Goal: Find specific page/section: Find specific page/section

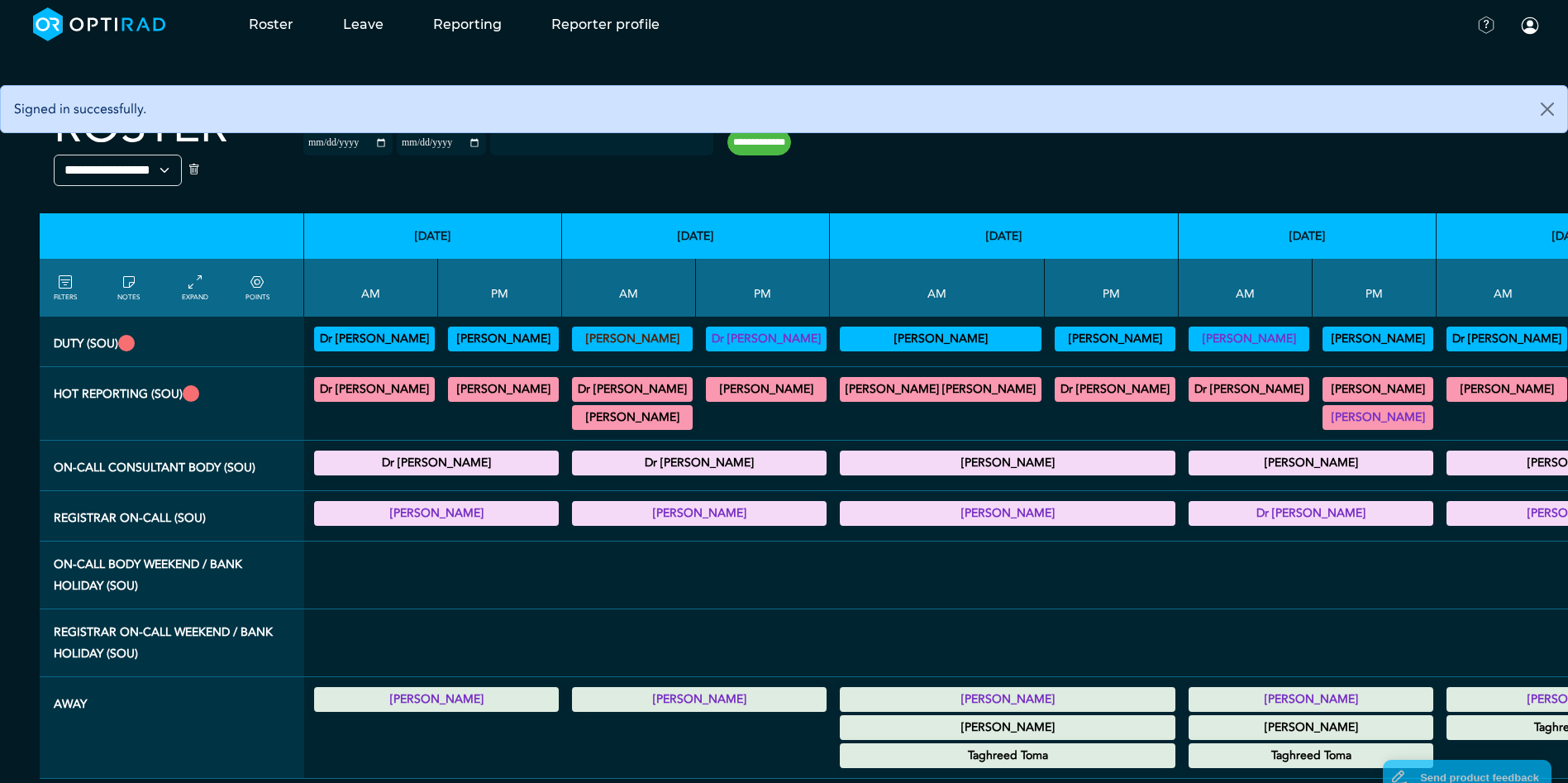
click at [569, 182] on div "**********" at bounding box center [547, 149] width 521 height 100
click at [1535, 110] on button "Close" at bounding box center [1547, 109] width 40 height 46
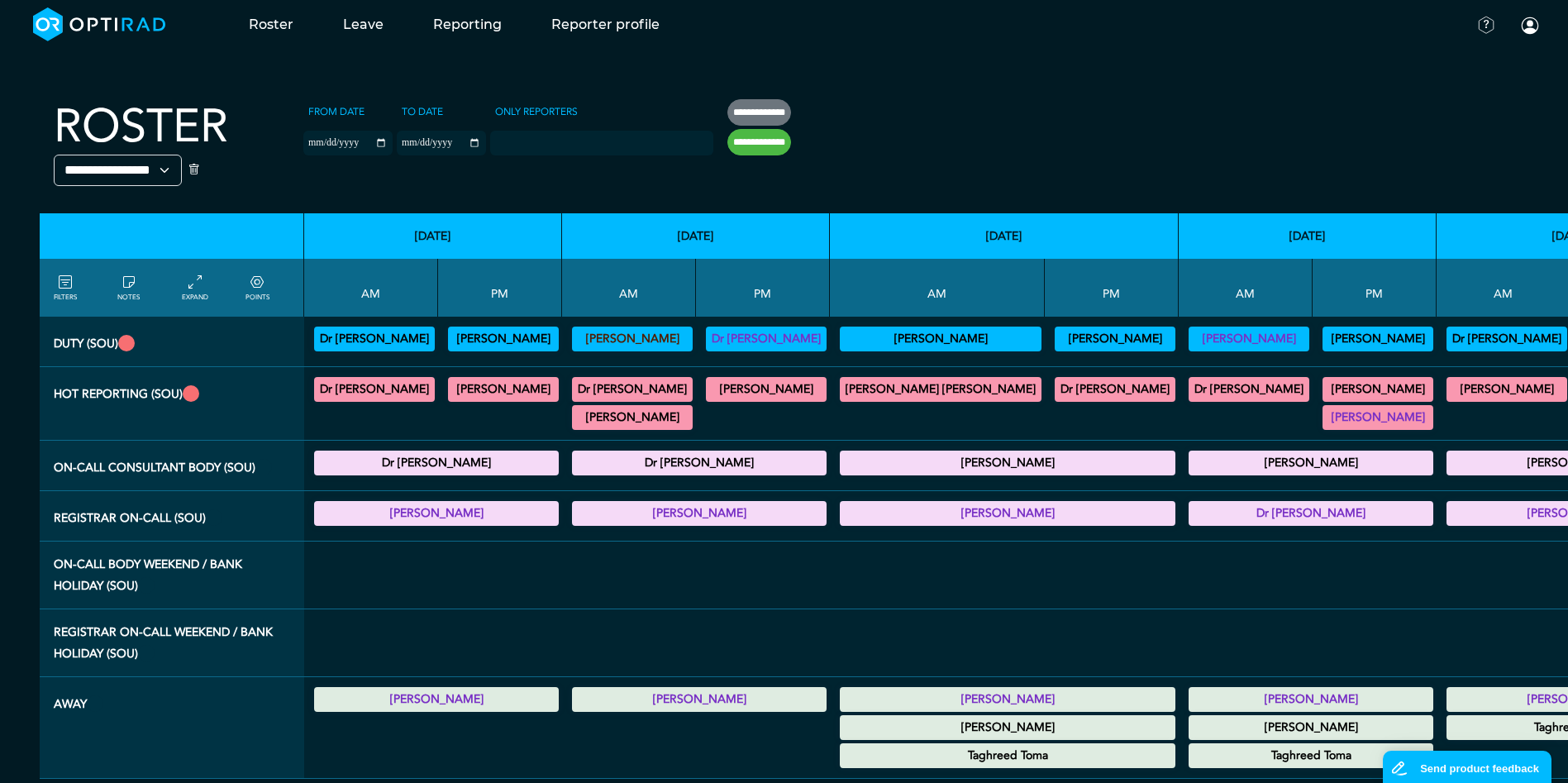
scroll to position [13, 0]
click at [88, 163] on select "**********" at bounding box center [117, 170] width 128 height 32
select select "***"
click at [54, 154] on select "**********" at bounding box center [117, 170] width 128 height 32
click at [980, 129] on th at bounding box center [1514, 149] width 1370 height 128
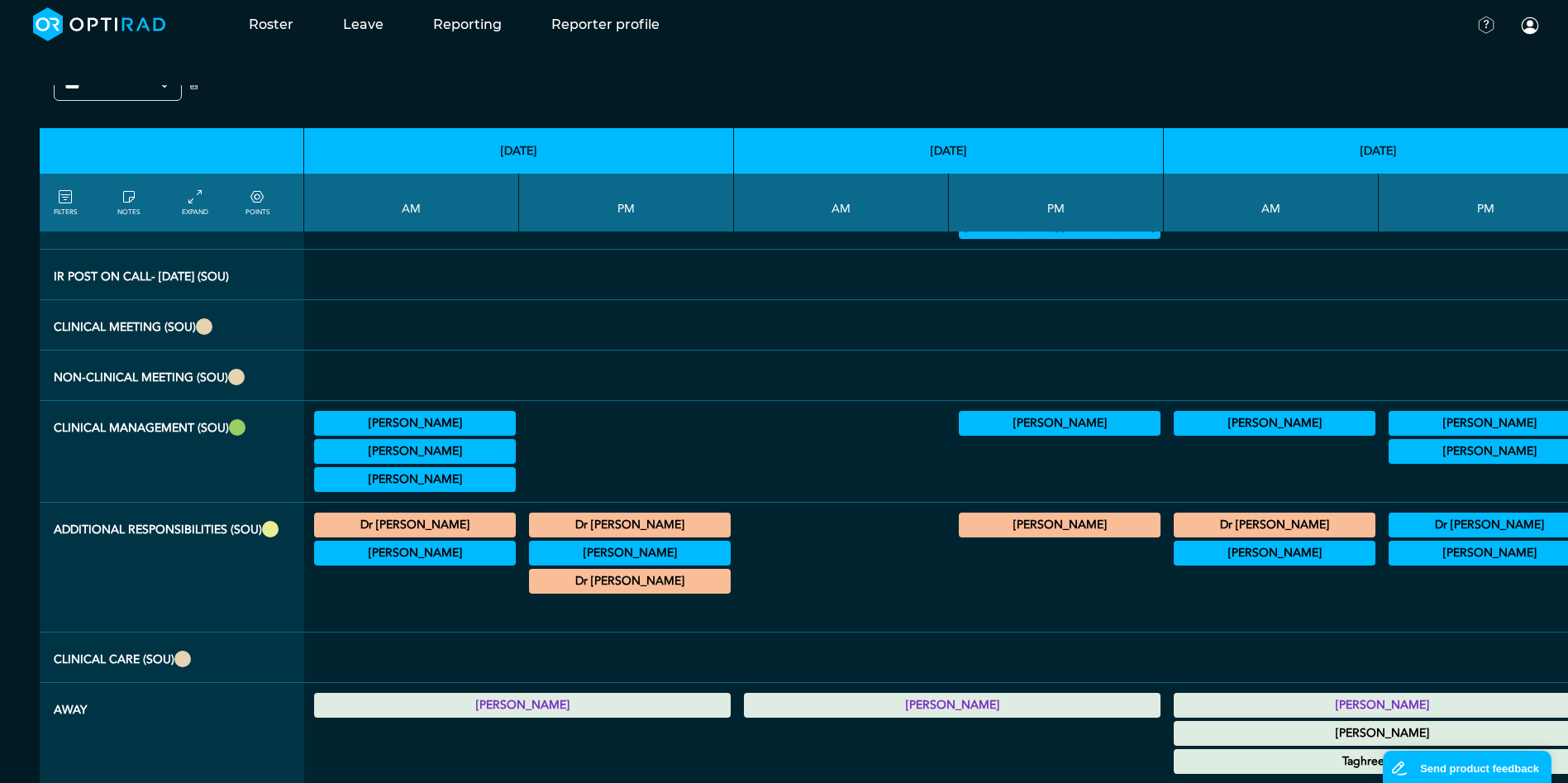
scroll to position [2512, 0]
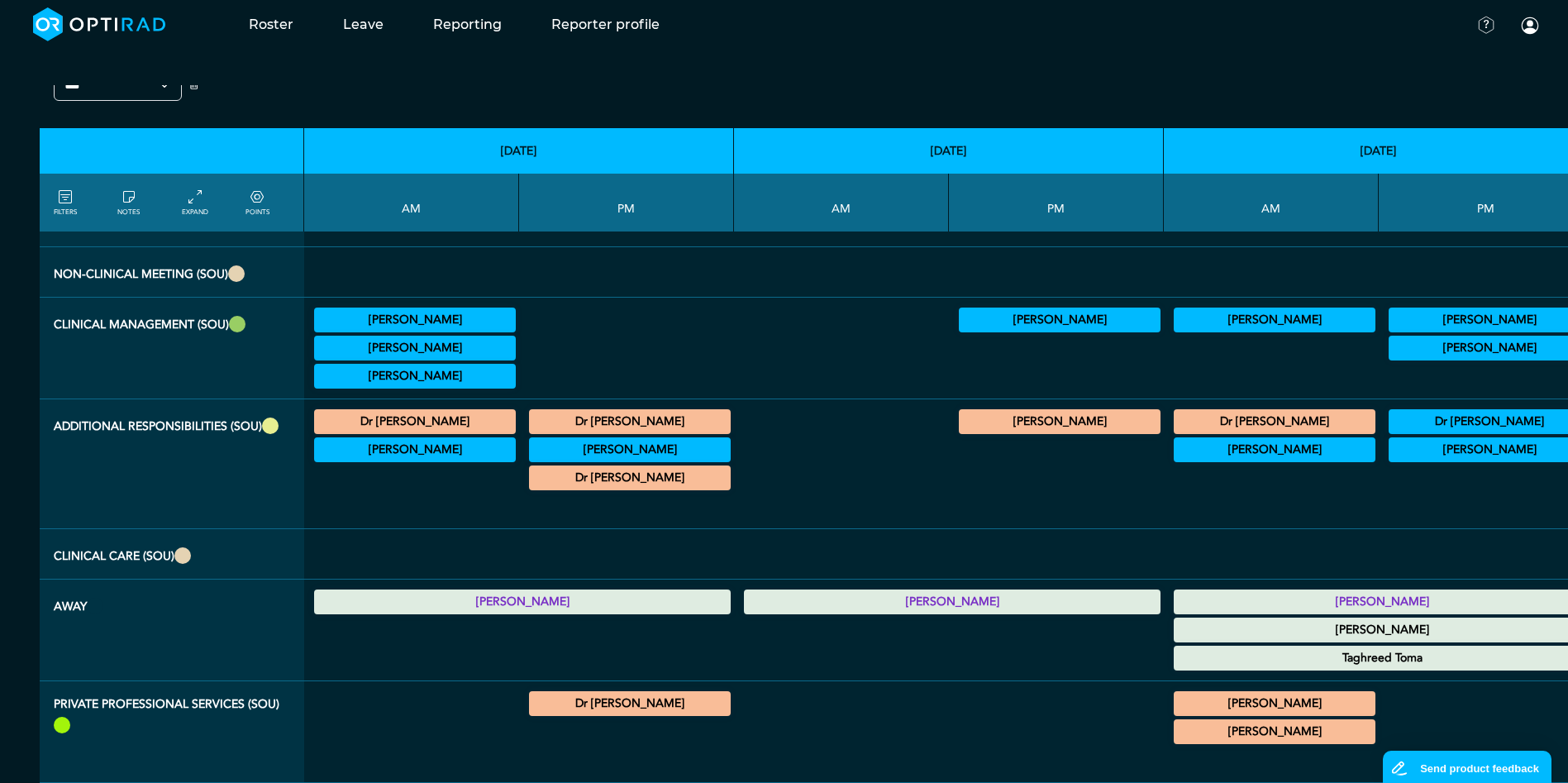
click at [1391, 425] on summary "Dr [PERSON_NAME]" at bounding box center [1489, 422] width 197 height 20
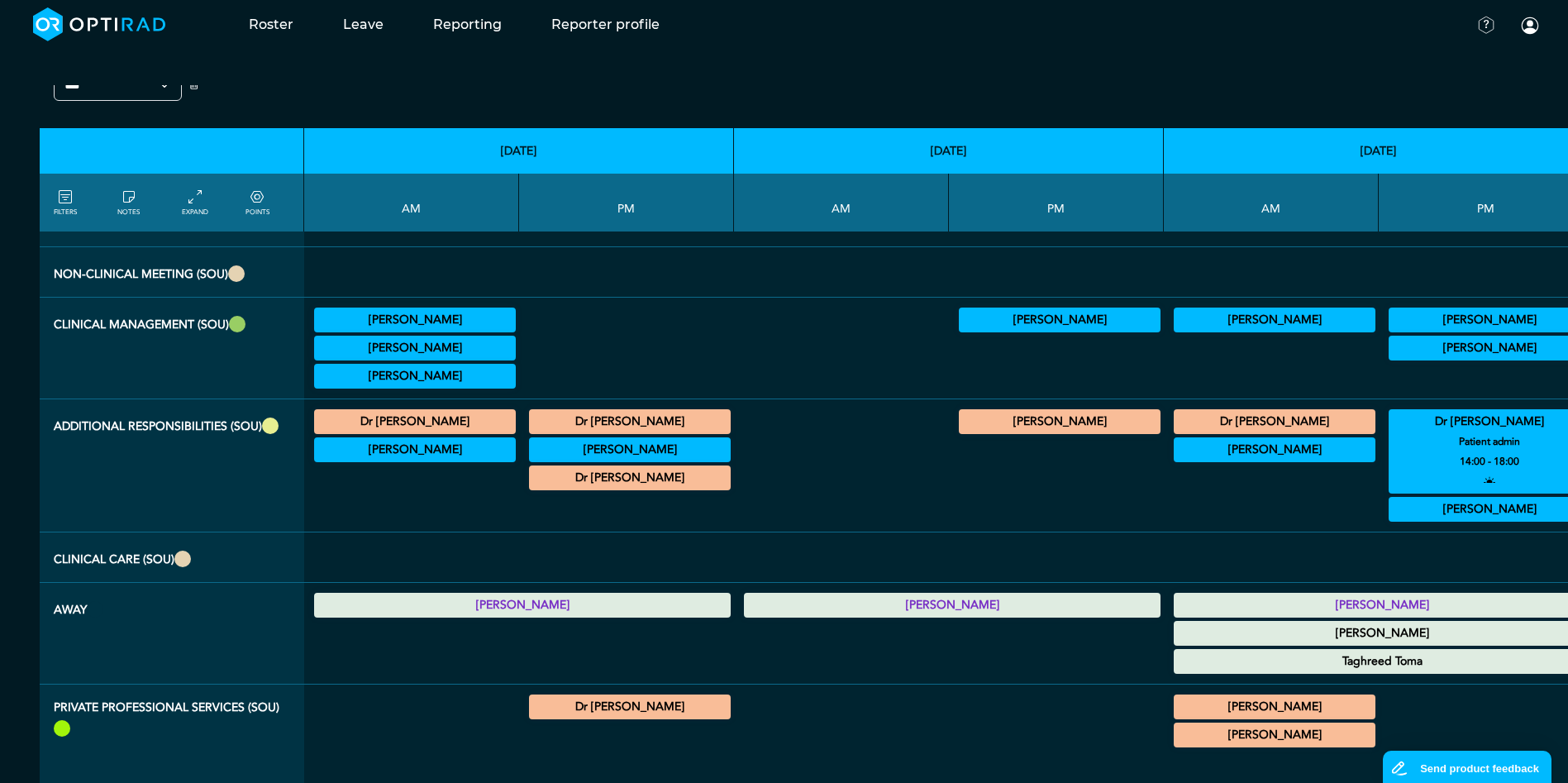
click at [1391, 419] on summary "Dr [PERSON_NAME]" at bounding box center [1489, 422] width 197 height 20
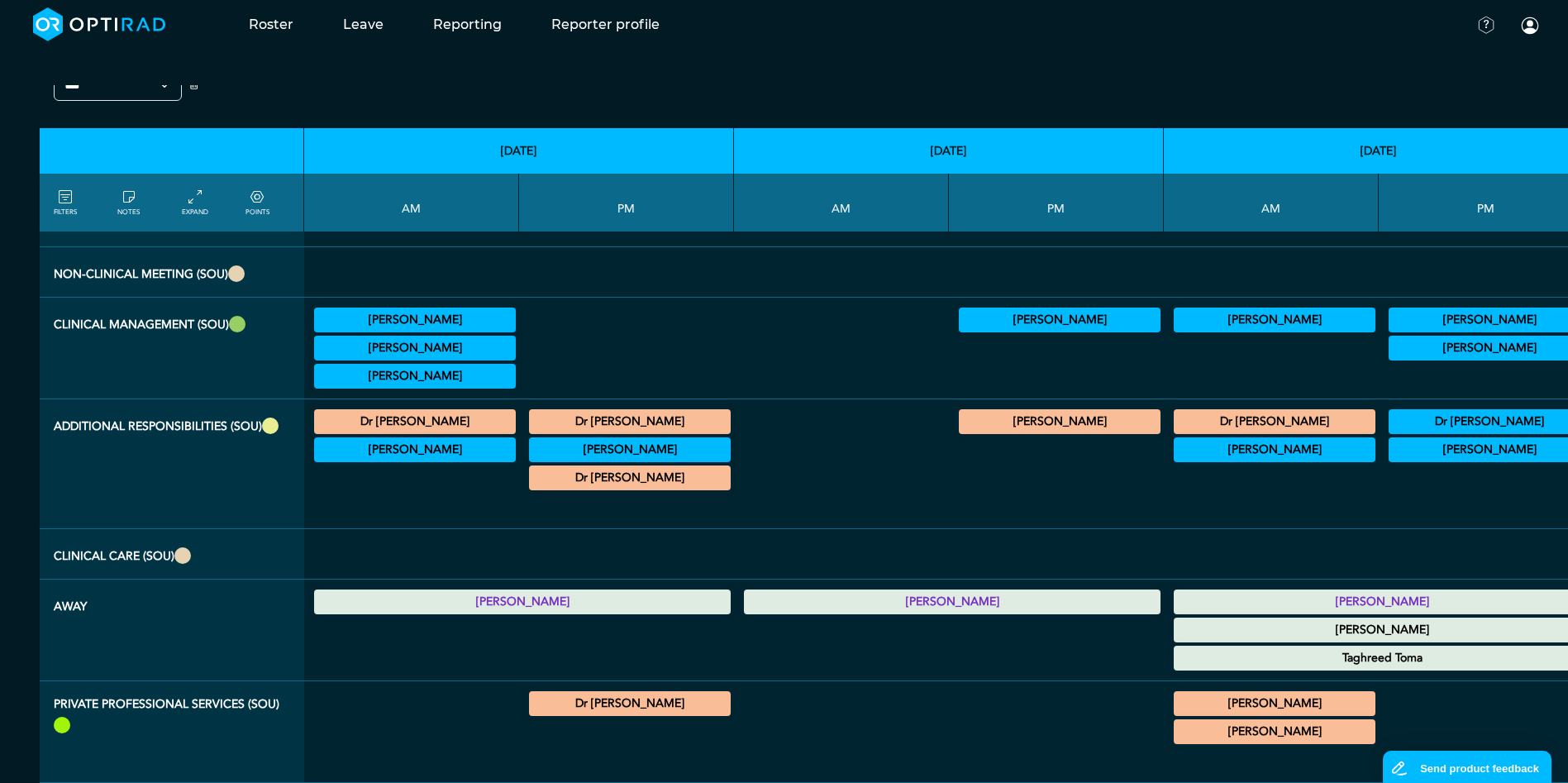
click at [1391, 414] on summary "Dr [PERSON_NAME]" at bounding box center [1489, 422] width 197 height 20
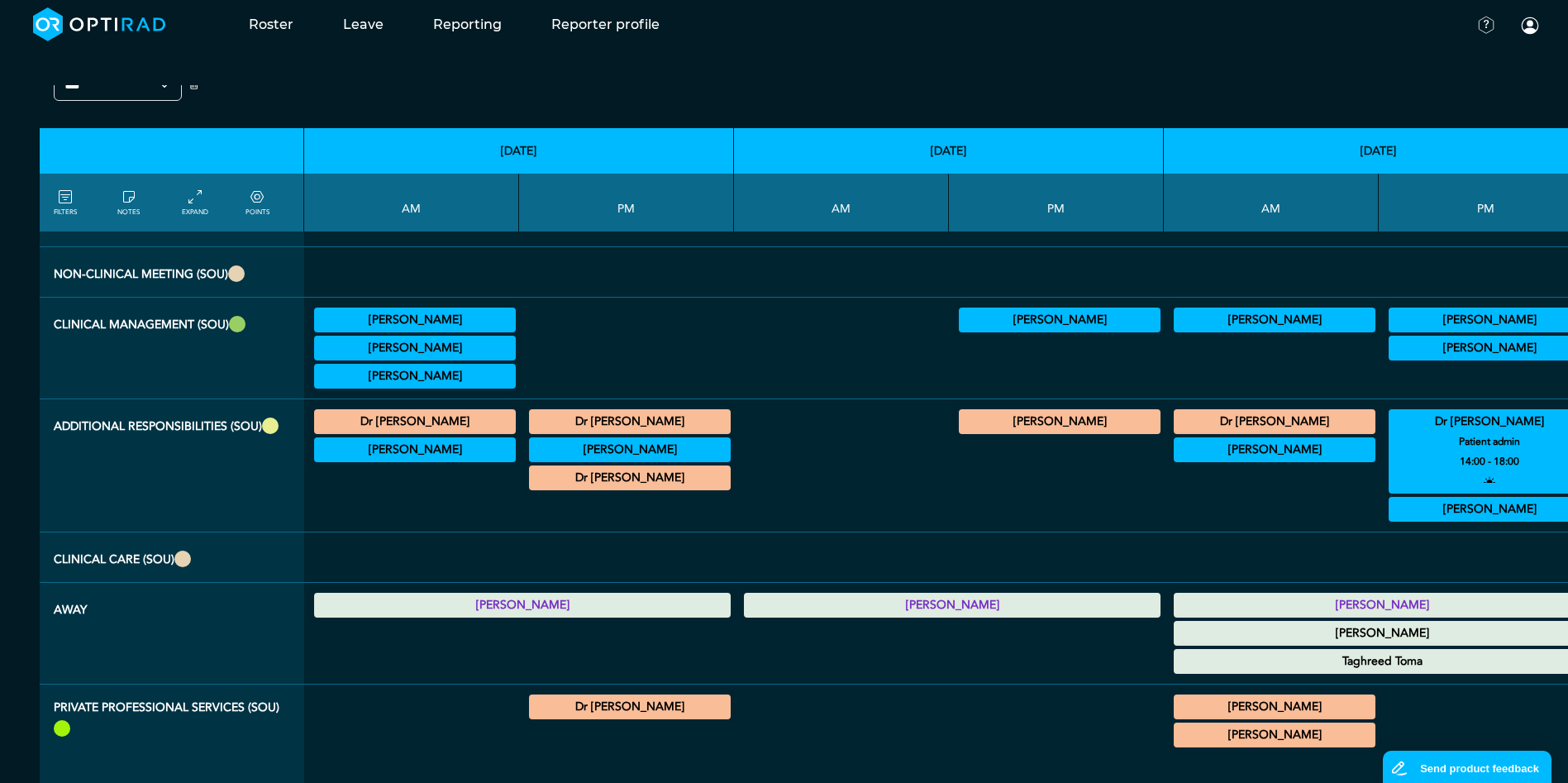
click at [1391, 426] on summary "Dr [PERSON_NAME]" at bounding box center [1489, 422] width 197 height 20
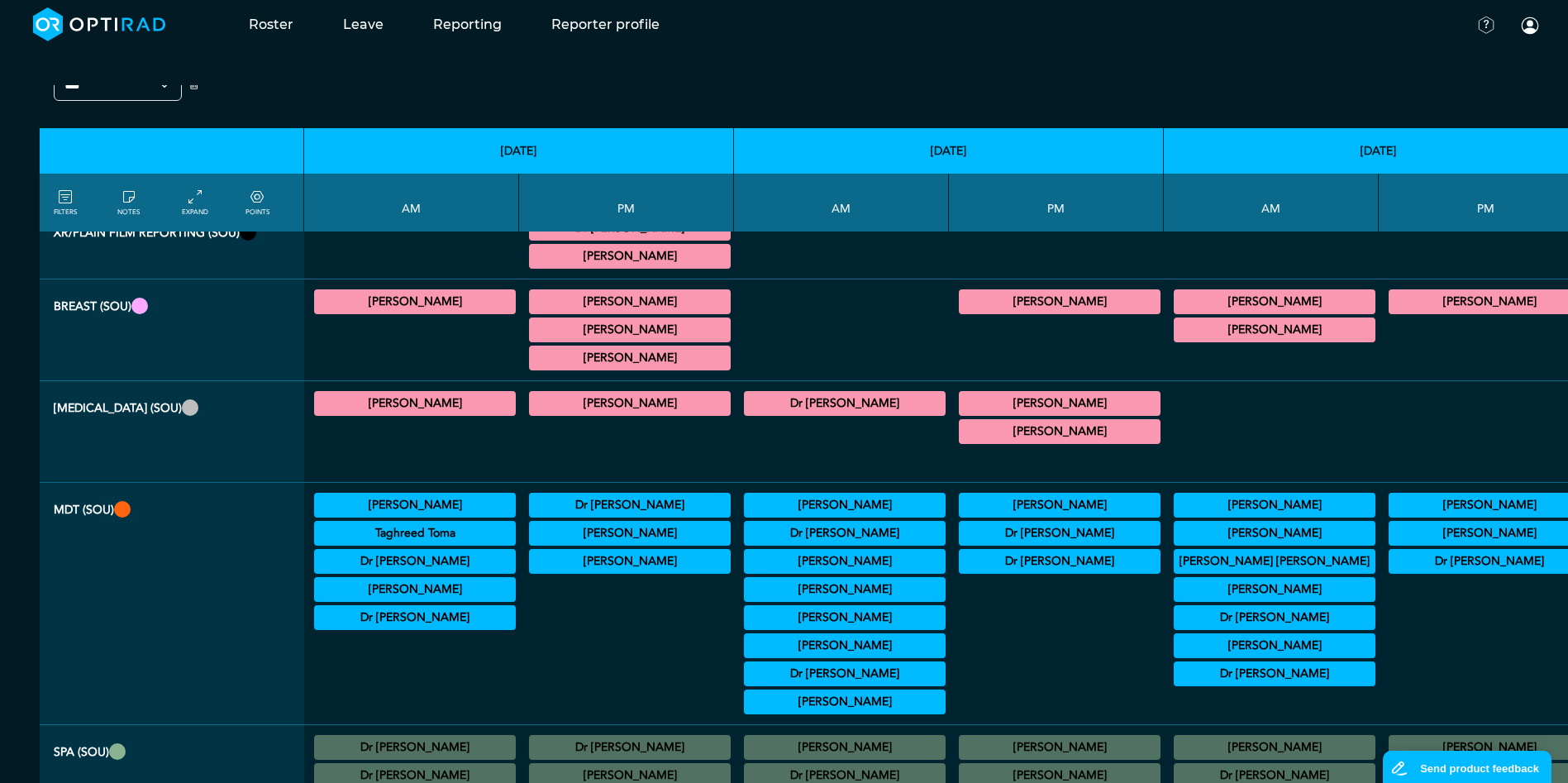
scroll to position [942, 0]
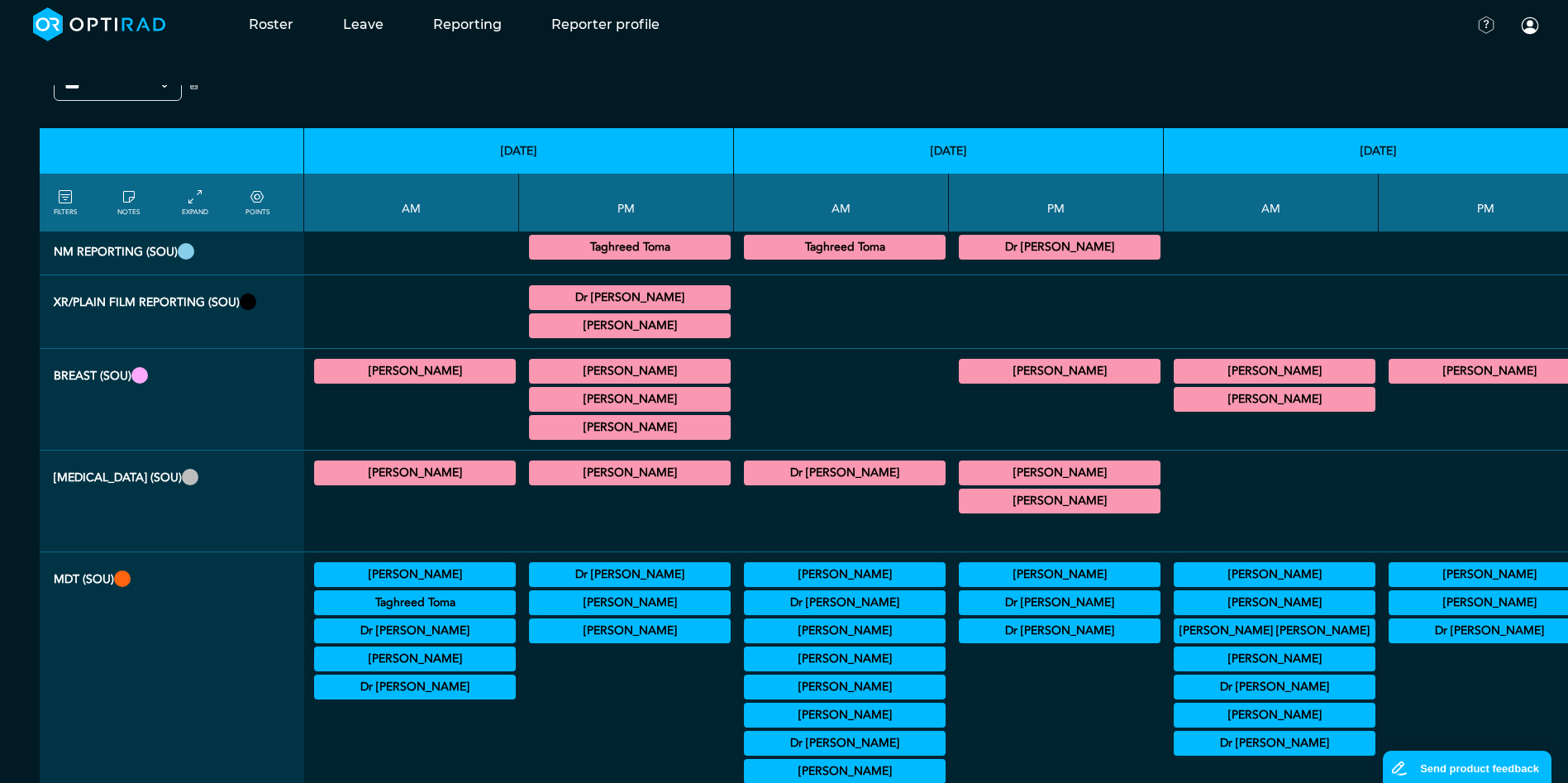
click at [1391, 630] on summary "Dr [PERSON_NAME]" at bounding box center [1489, 631] width 197 height 20
click at [1391, 634] on summary "Dr [PERSON_NAME]" at bounding box center [1489, 631] width 197 height 20
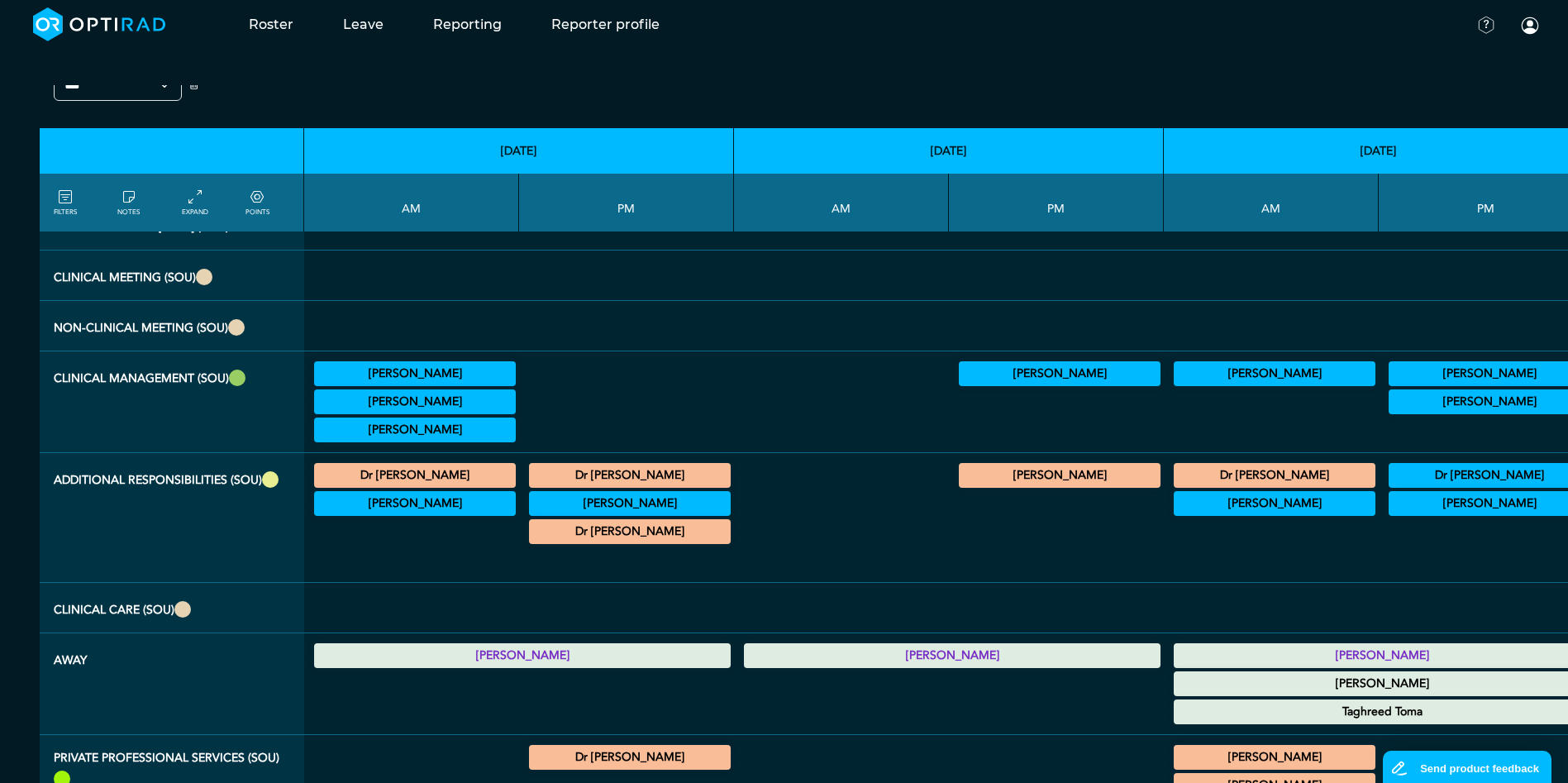
scroll to position [2512, 0]
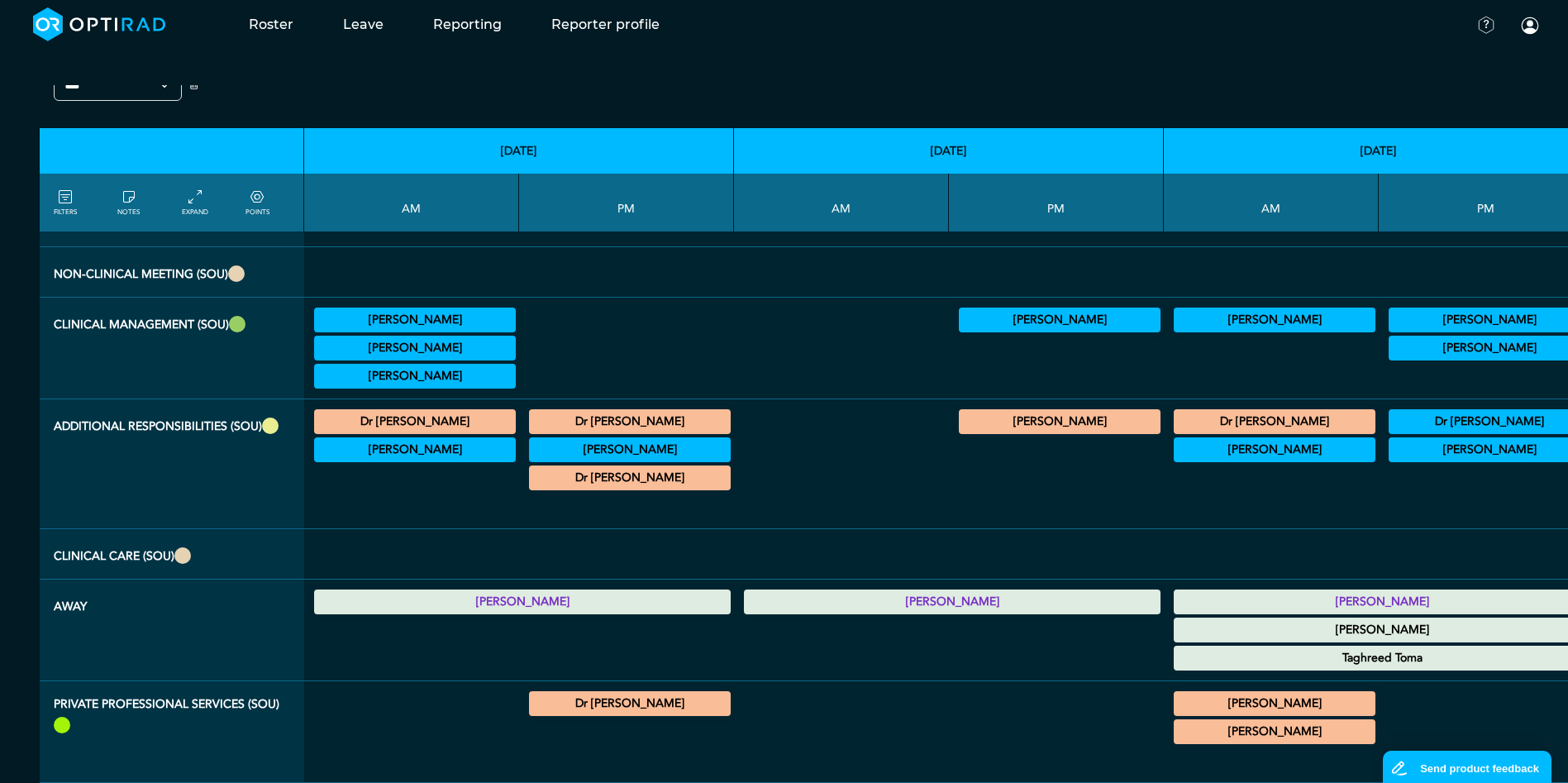
click at [1176, 634] on summary "[PERSON_NAME]" at bounding box center [1382, 630] width 412 height 20
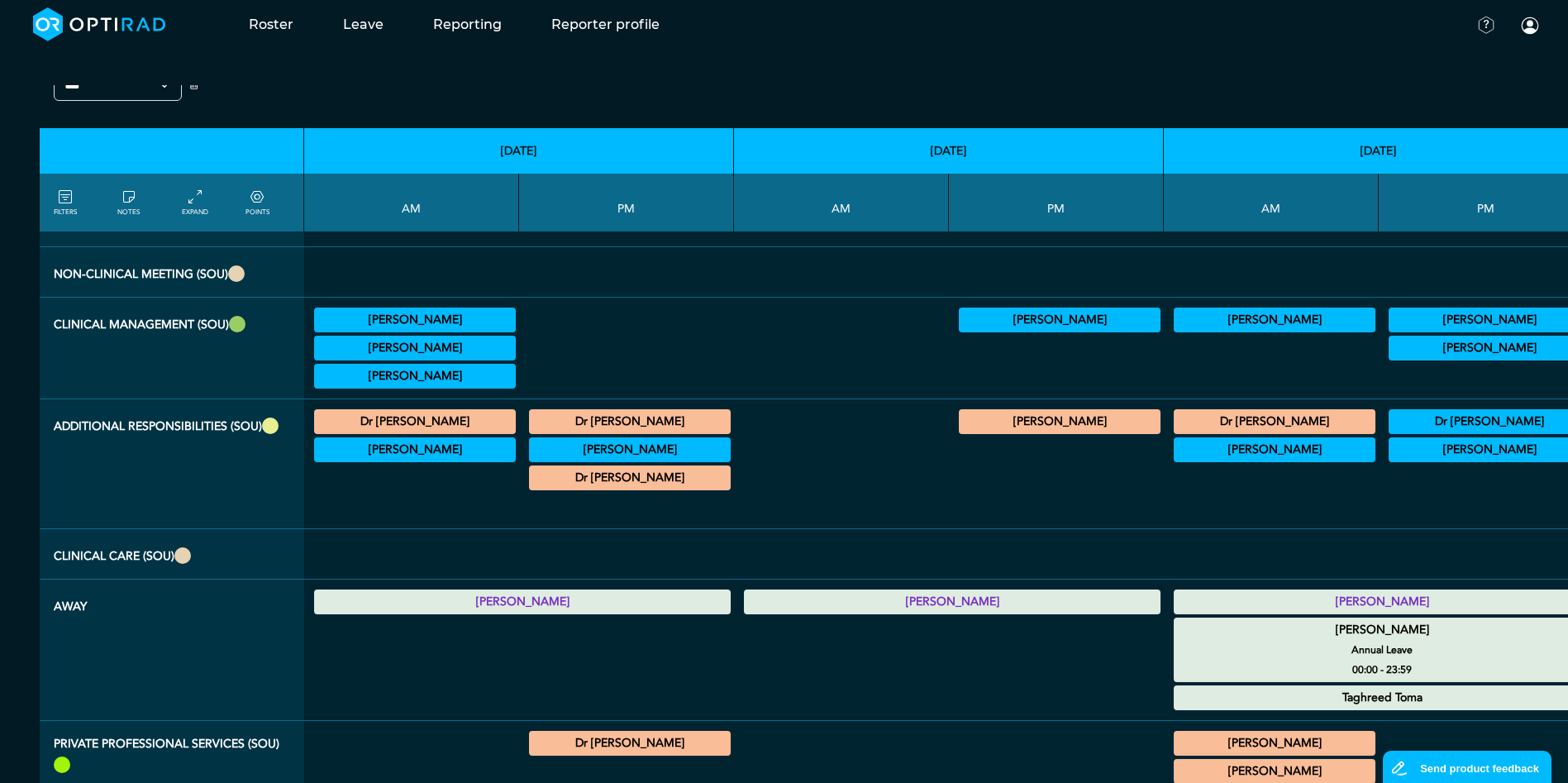
click at [1176, 634] on summary "[PERSON_NAME]" at bounding box center [1382, 630] width 412 height 20
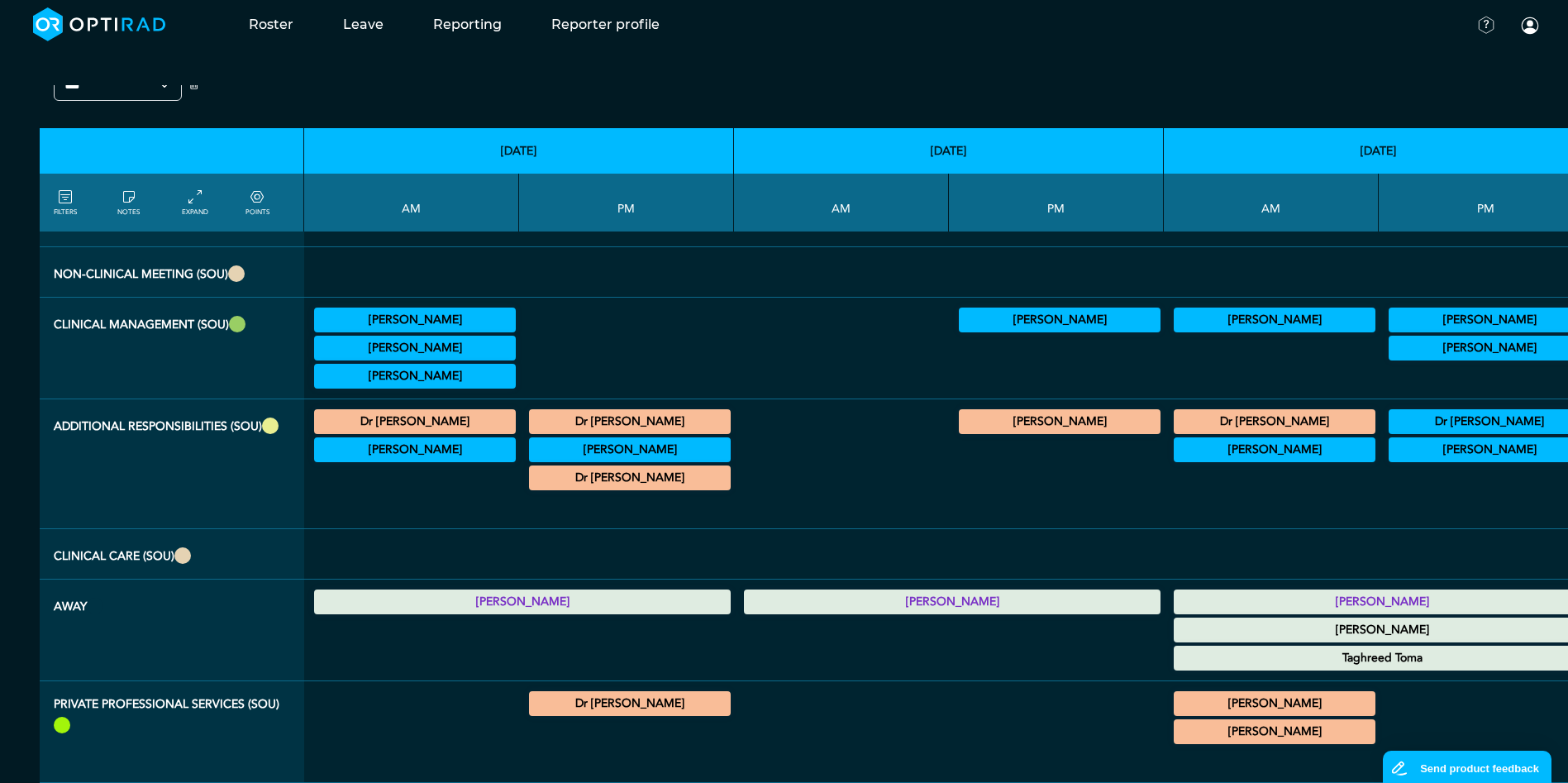
click at [1171, 536] on div at bounding box center [1271, 553] width 201 height 36
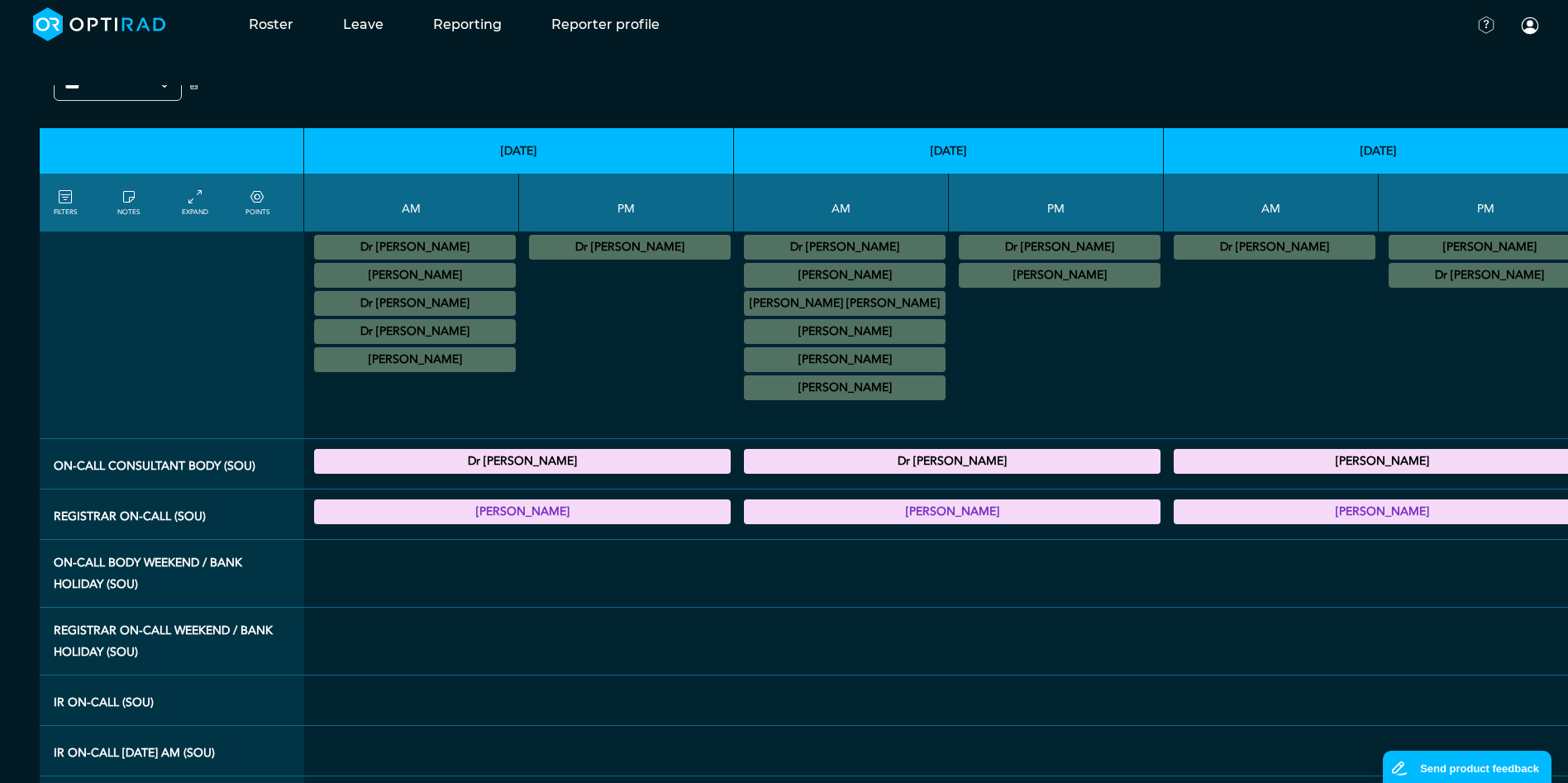
scroll to position [1603, 0]
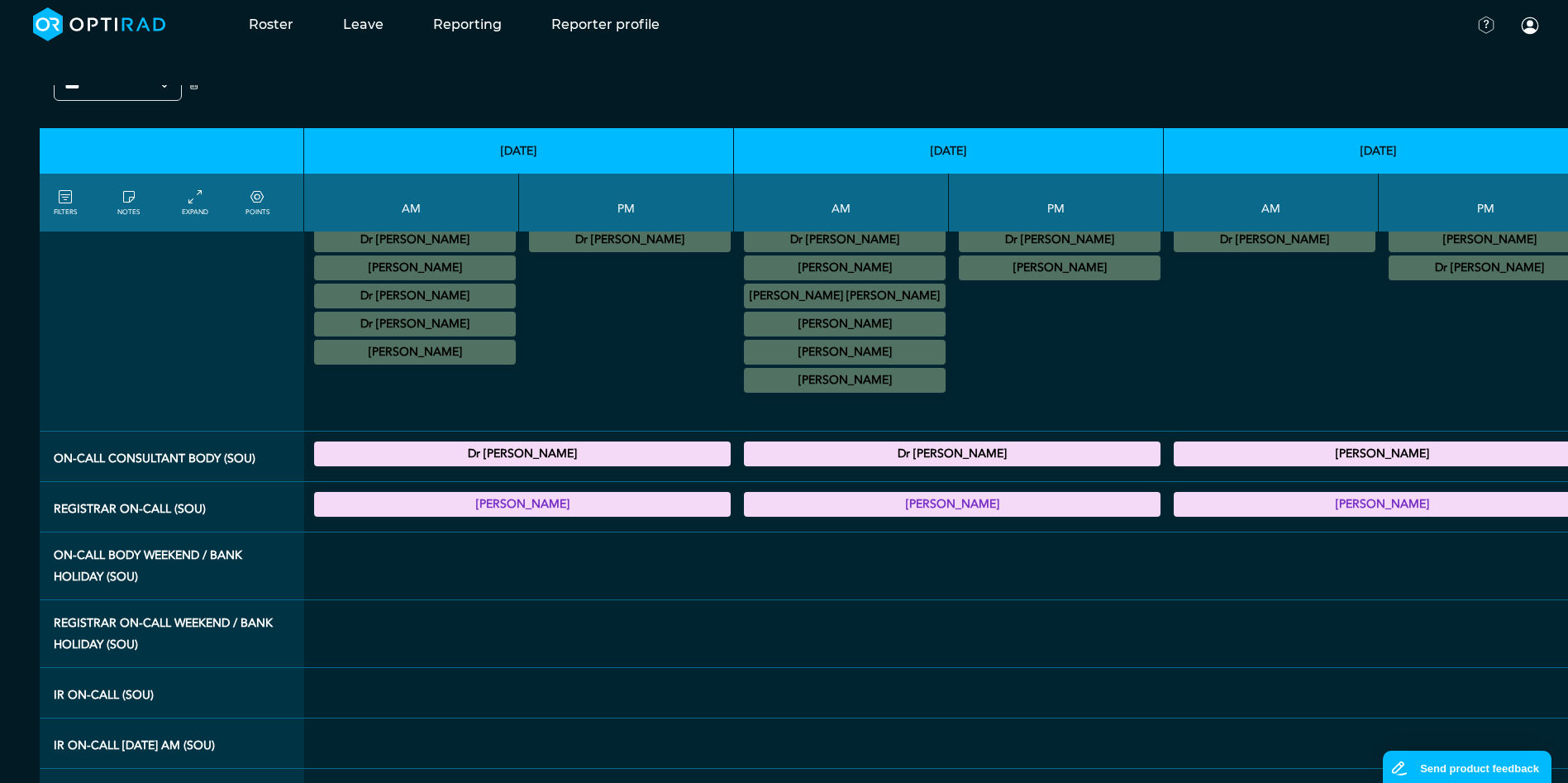
click at [788, 514] on summary "[PERSON_NAME]" at bounding box center [952, 504] width 412 height 20
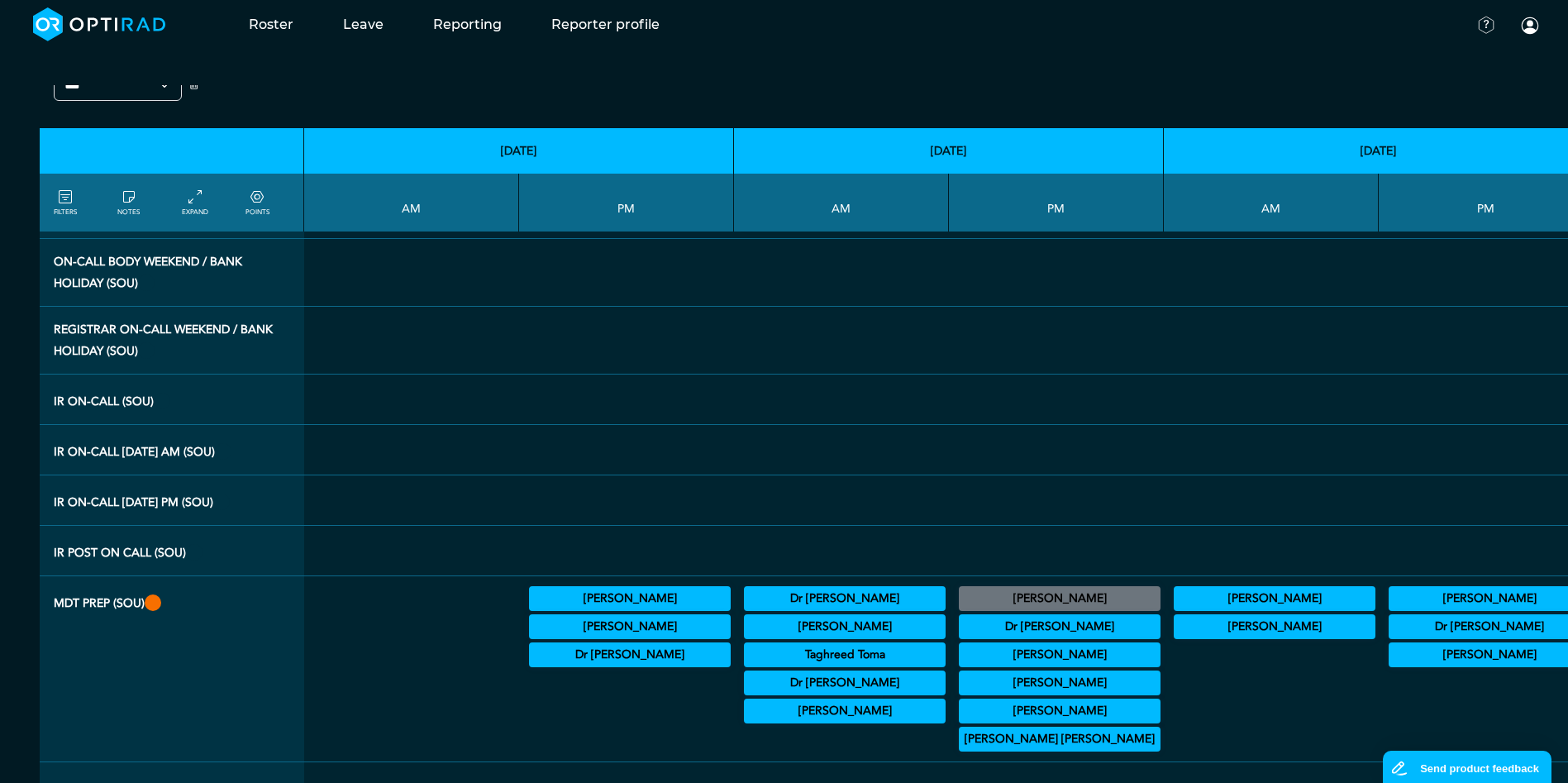
scroll to position [1803, 0]
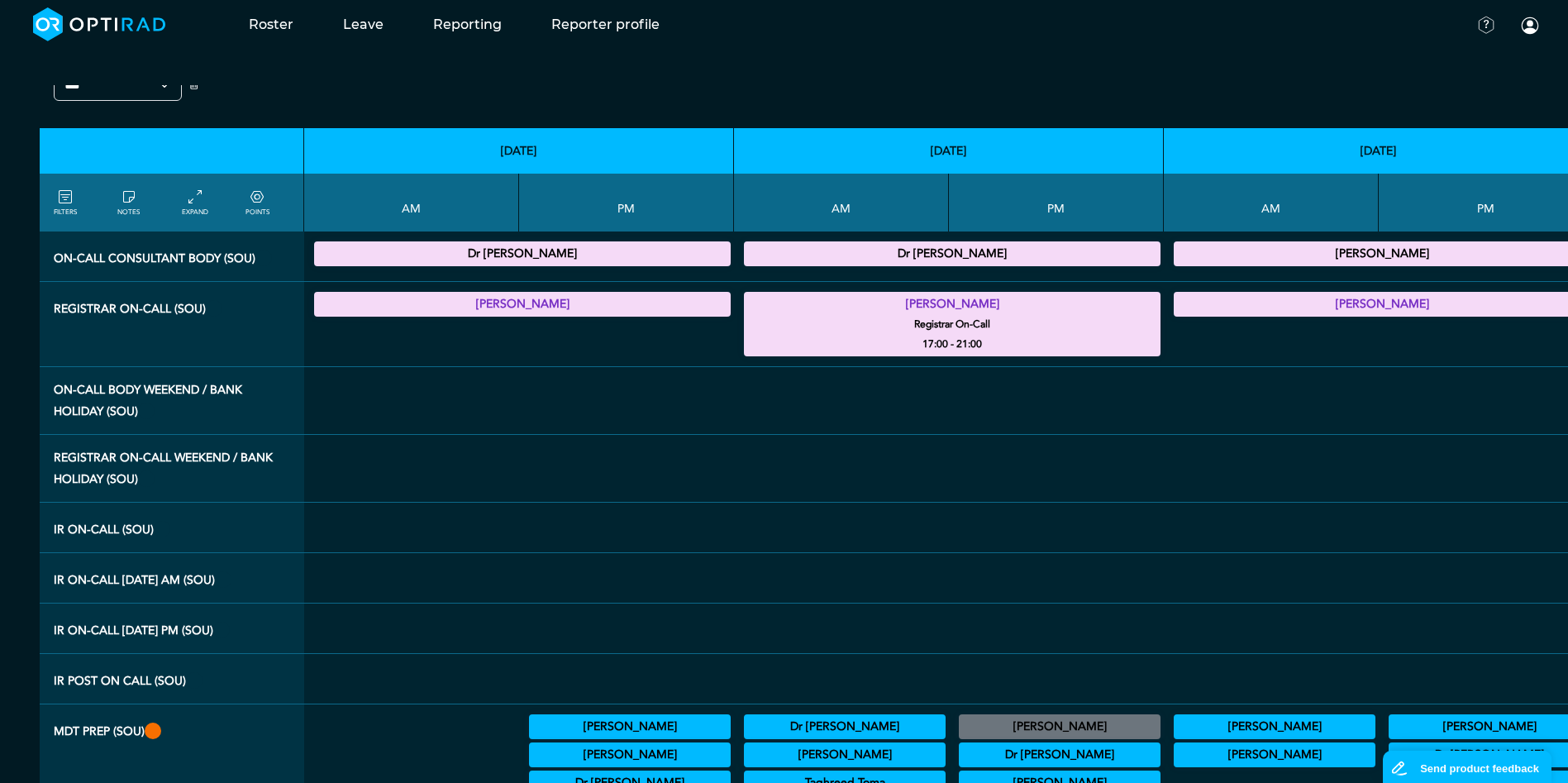
click at [773, 410] on div at bounding box center [948, 400] width 416 height 54
click at [794, 314] on small "Registrar On-Call" at bounding box center [952, 324] width 431 height 20
click at [803, 306] on summary "[PERSON_NAME]" at bounding box center [952, 304] width 412 height 20
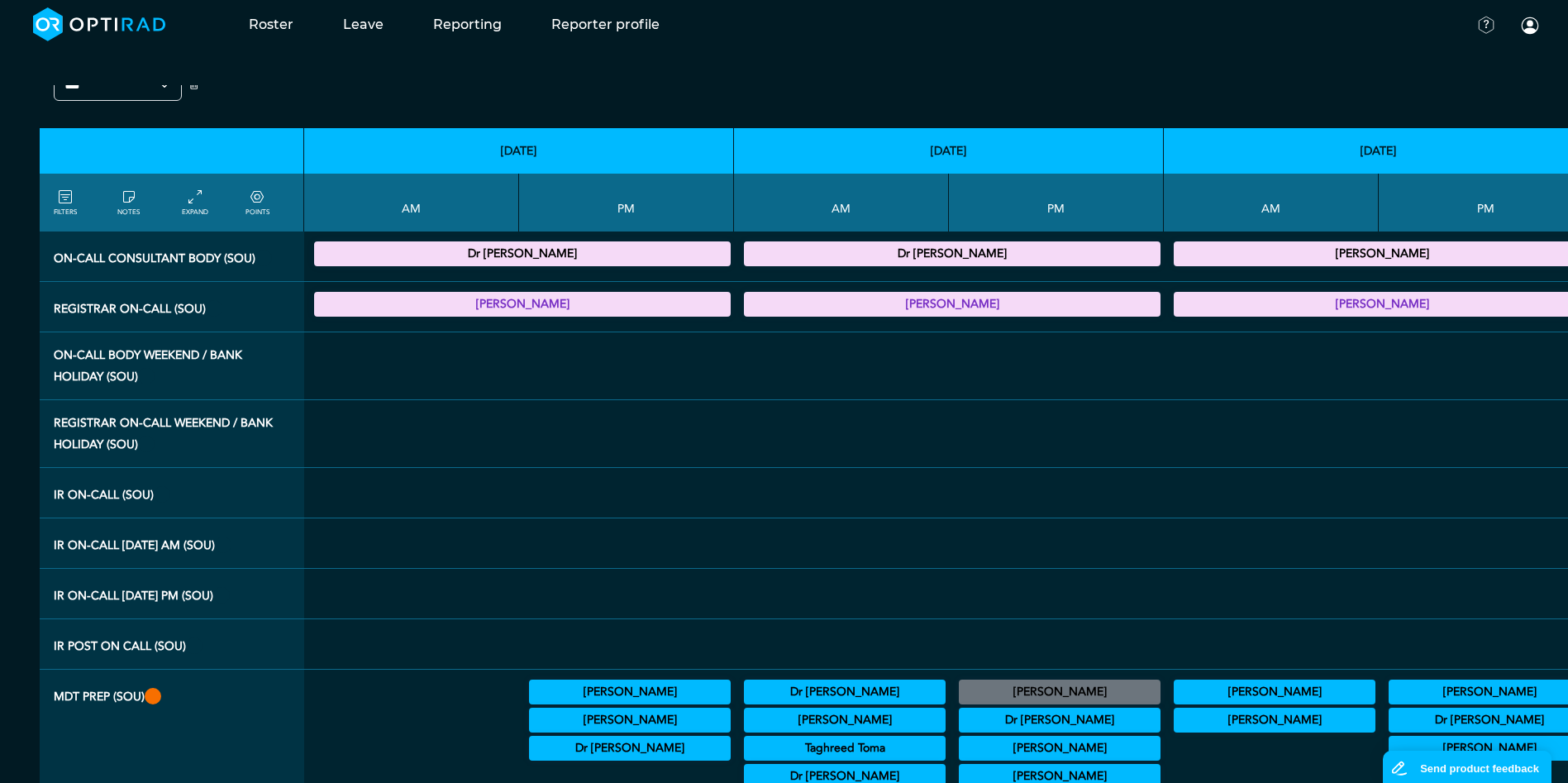
click at [808, 378] on div at bounding box center [948, 365] width 416 height 54
